Goal: Information Seeking & Learning: Check status

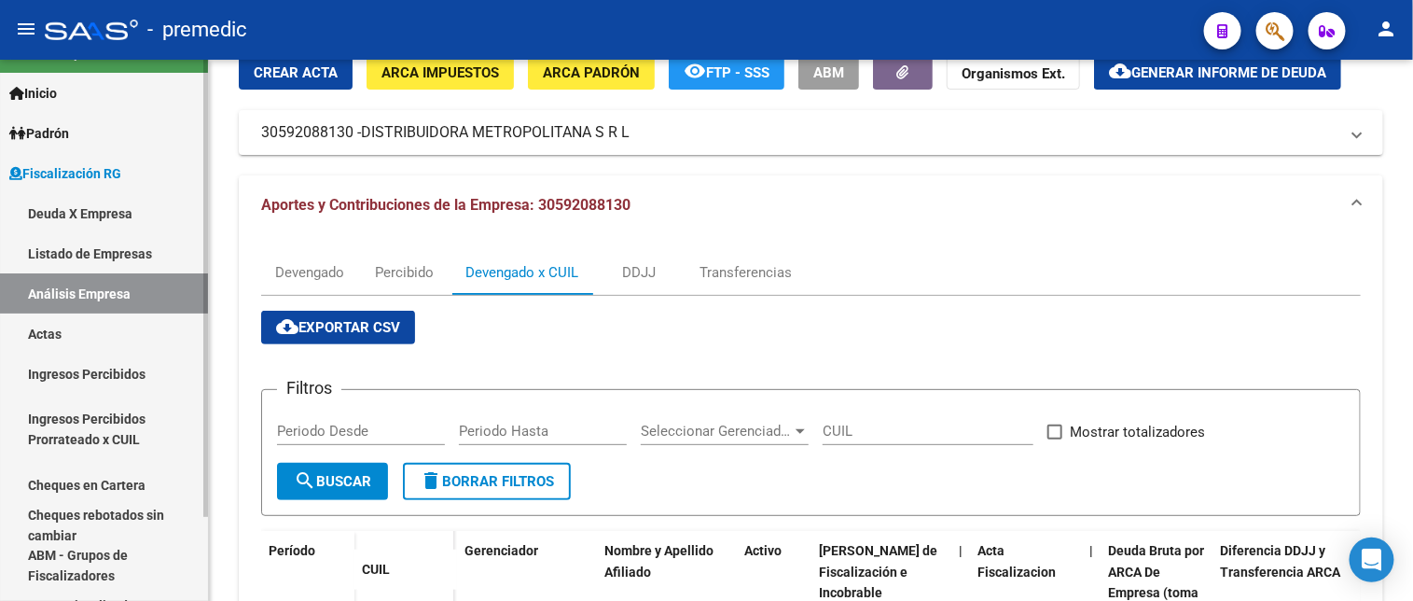
scroll to position [65, 0]
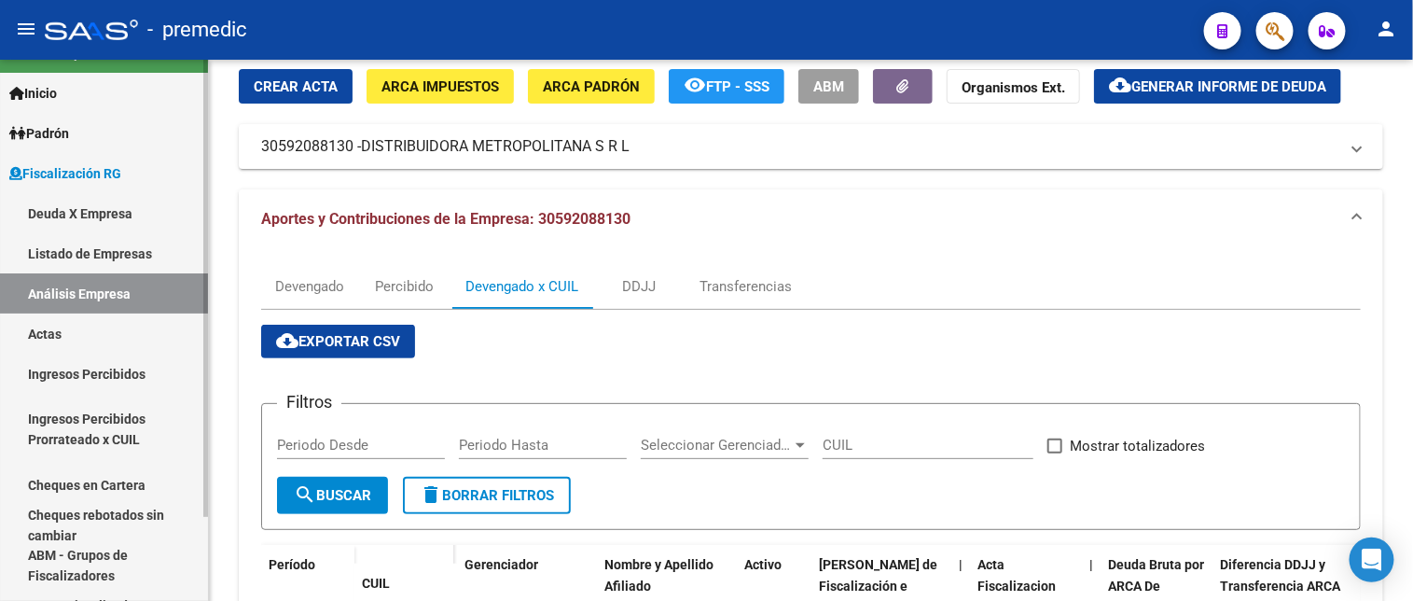
click at [113, 207] on link "Deuda X Empresa" at bounding box center [104, 213] width 208 height 40
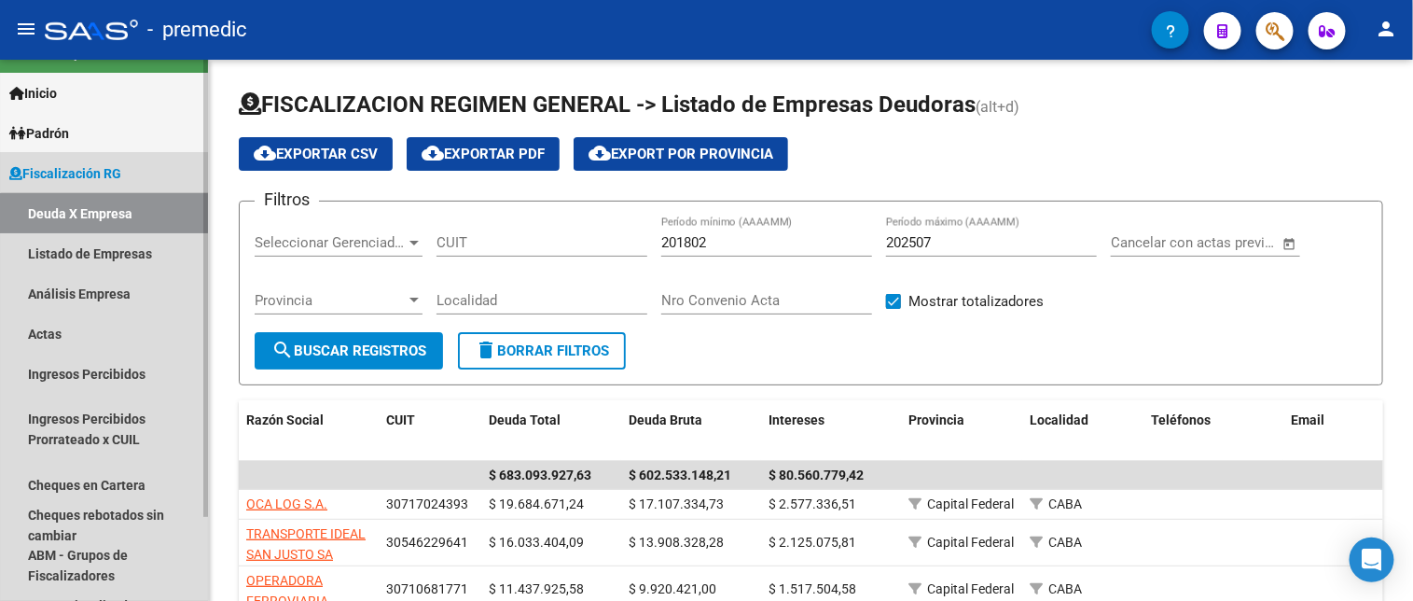
click at [135, 222] on link "Deuda X Empresa" at bounding box center [104, 213] width 208 height 40
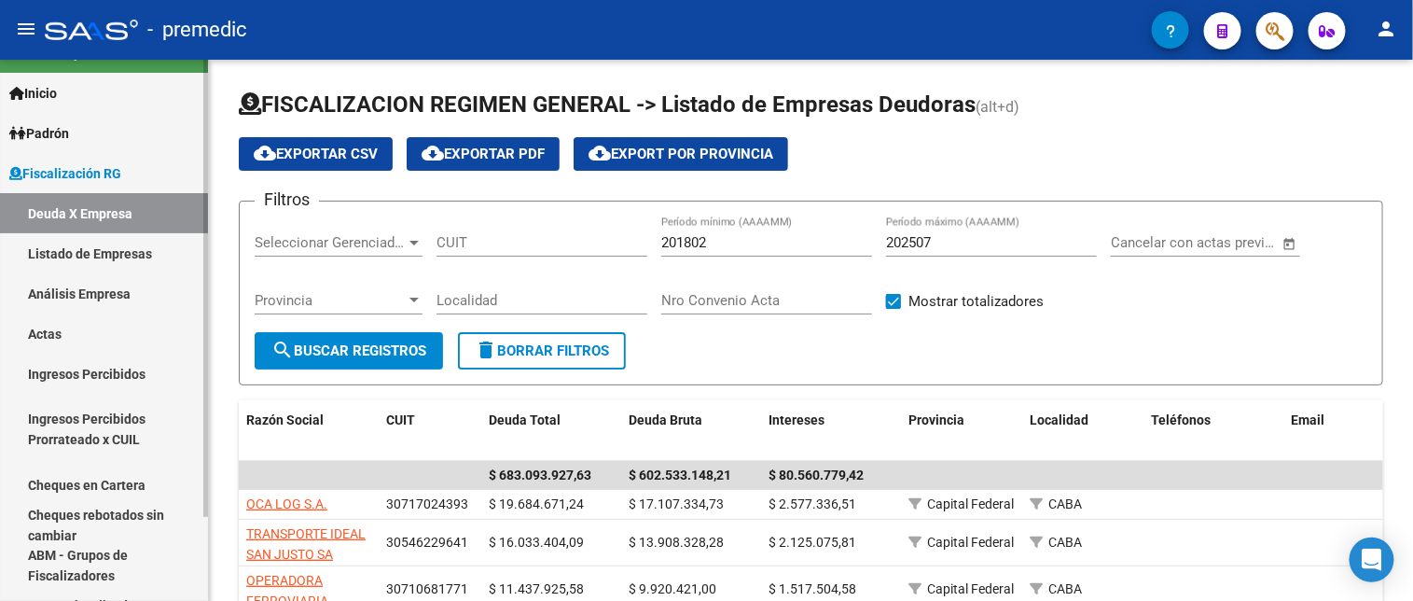
click at [144, 276] on link "Análisis Empresa" at bounding box center [104, 293] width 208 height 40
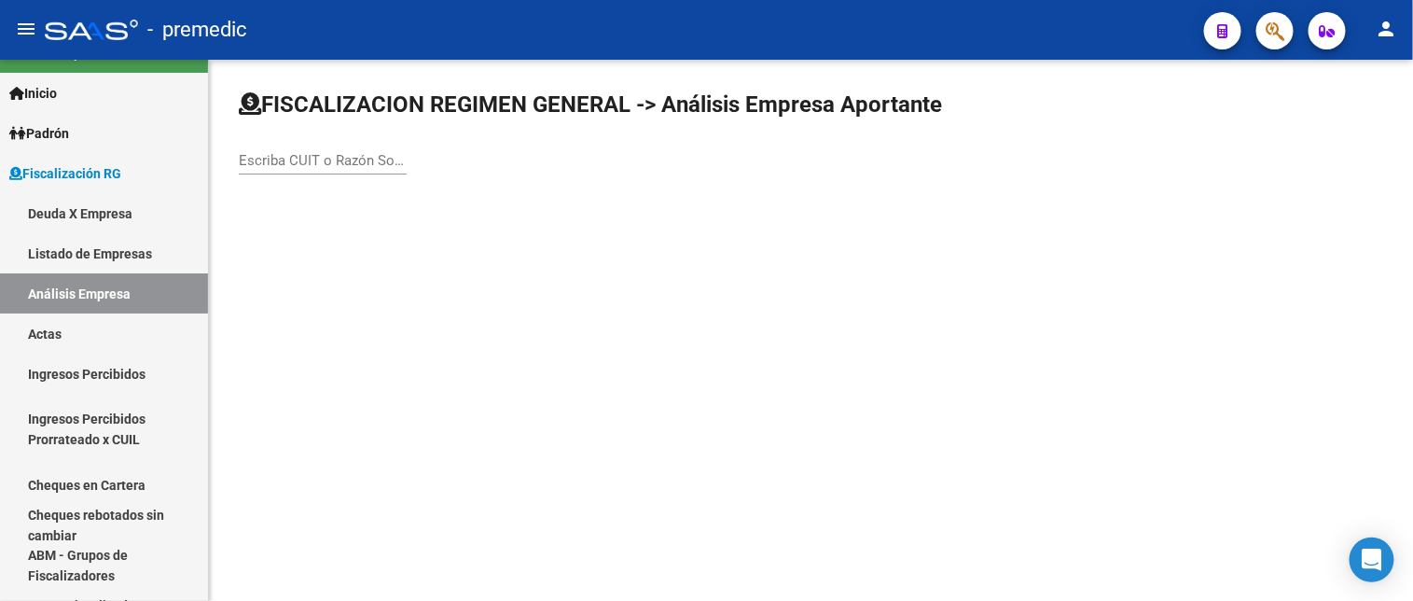
click at [283, 171] on div "Escriba CUIT o Razón Social para buscar" at bounding box center [323, 154] width 168 height 40
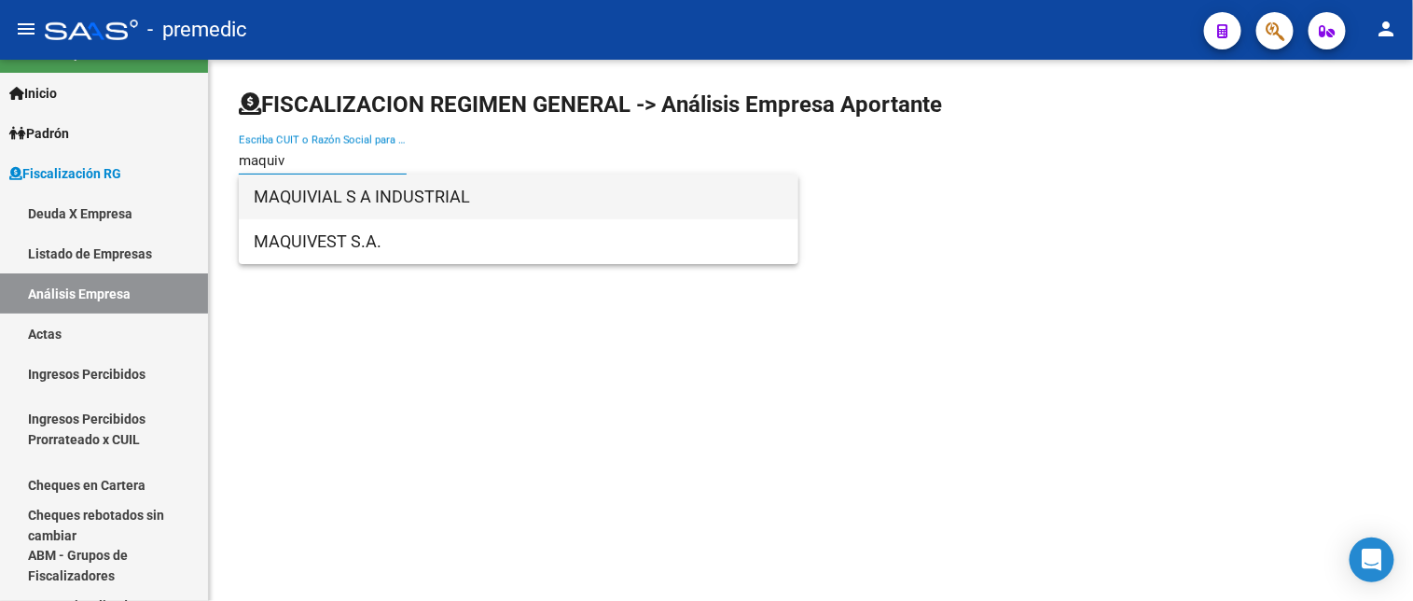
type input "maquiv"
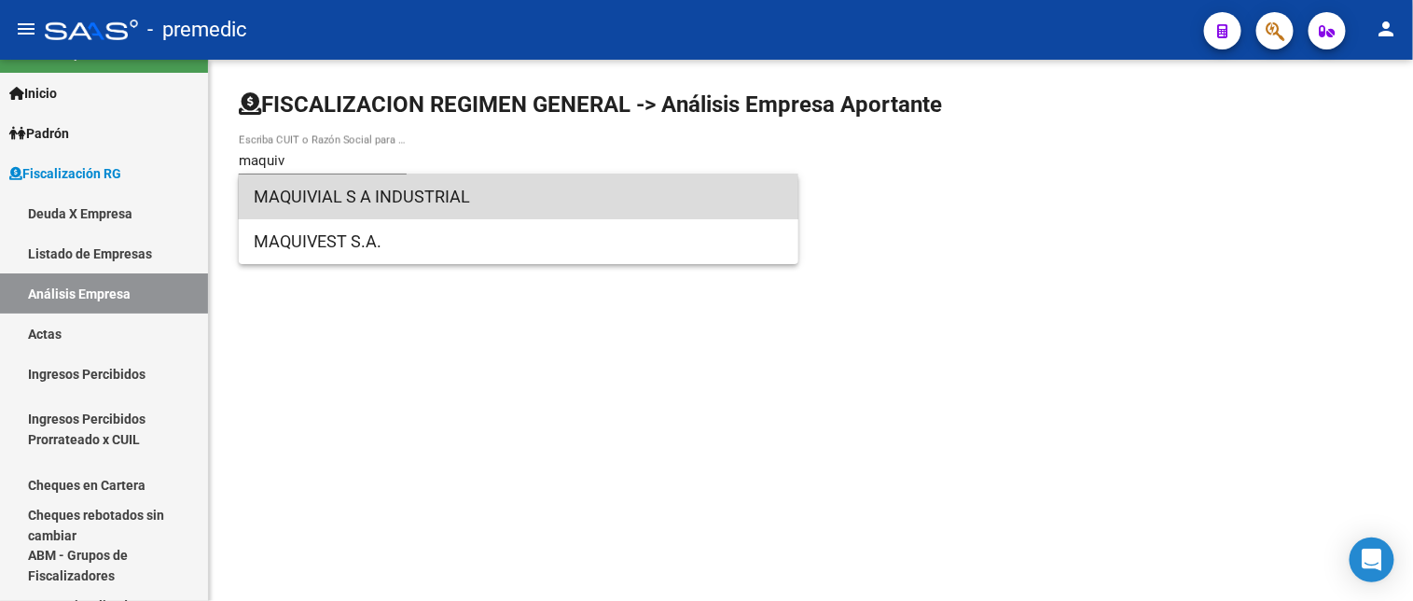
click at [318, 203] on span "MAQUIVIAL S A INDUSTRIAL" at bounding box center [519, 196] width 530 height 45
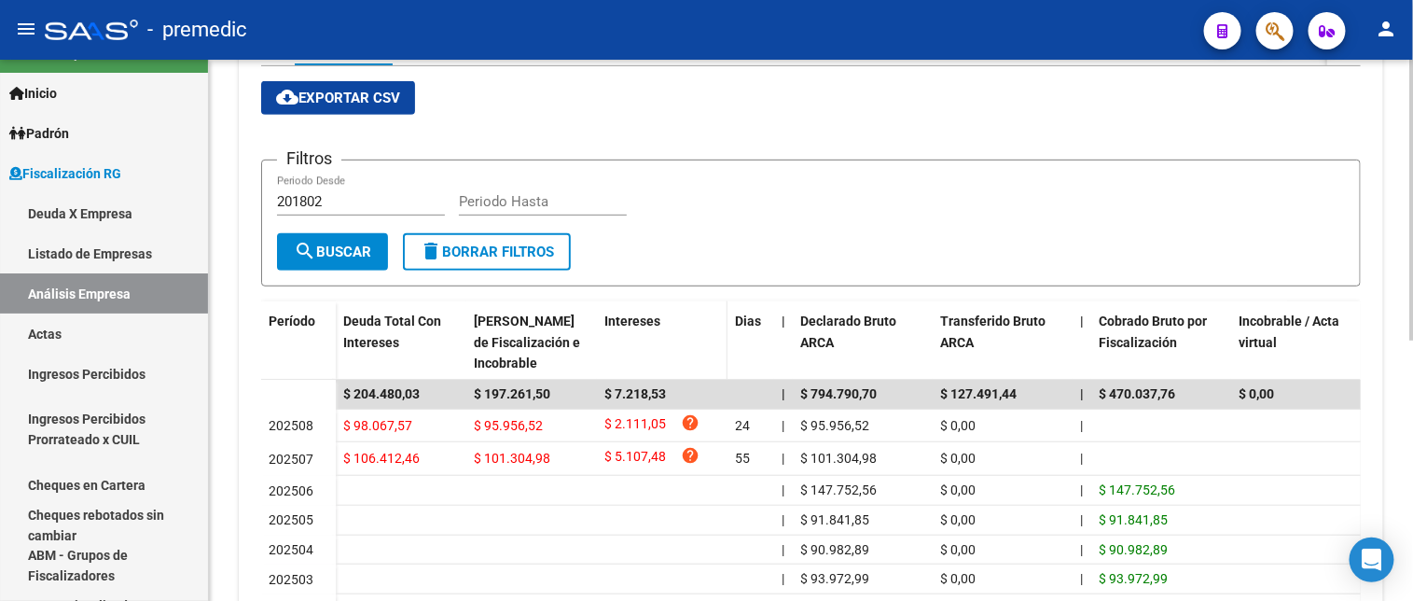
scroll to position [311, 0]
